Goal: Transaction & Acquisition: Purchase product/service

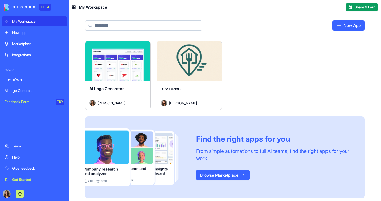
click at [189, 61] on button "Launch" at bounding box center [189, 61] width 38 height 10
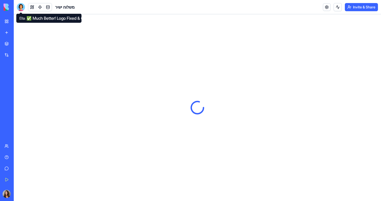
click at [22, 7] on div at bounding box center [21, 7] width 8 height 8
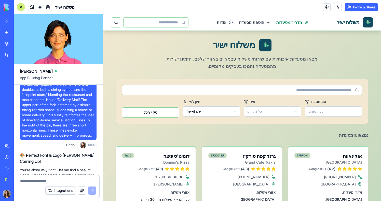
click at [287, 25] on link "מדריך מסעדות" at bounding box center [292, 22] width 32 height 6
click at [259, 25] on link "הוספת מסעדה" at bounding box center [254, 22] width 31 height 6
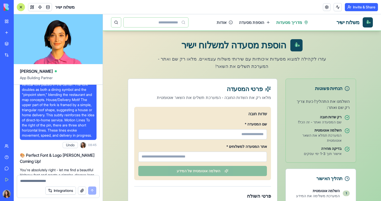
click at [281, 19] on link "מדריך מסעדות" at bounding box center [292, 22] width 32 height 6
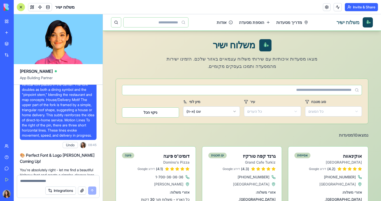
click at [340, 20] on link "משלוח ישיר" at bounding box center [347, 22] width 23 height 7
click at [221, 20] on link "אודות" at bounding box center [224, 22] width 16 height 6
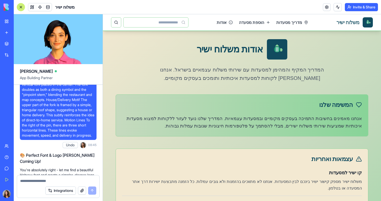
click at [336, 23] on link "משלוח ישיר" at bounding box center [347, 22] width 23 height 7
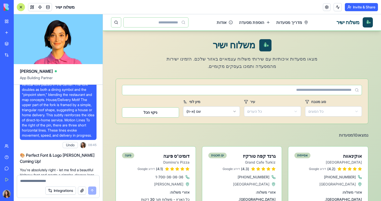
scroll to position [69, 0]
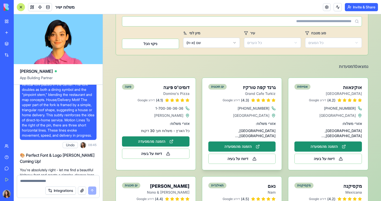
click at [266, 88] on h3 "גרנד קפה טורקיז" at bounding box center [250, 87] width 49 height 7
click at [233, 142] on button "הזמנה מהמסעדה" at bounding box center [241, 146] width 67 height 10
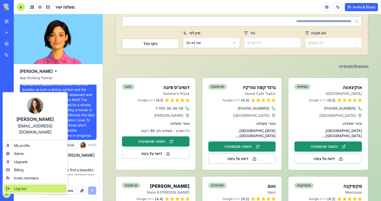
click at [19, 186] on span "Log out" at bounding box center [20, 188] width 12 height 5
